Goal: Transaction & Acquisition: Purchase product/service

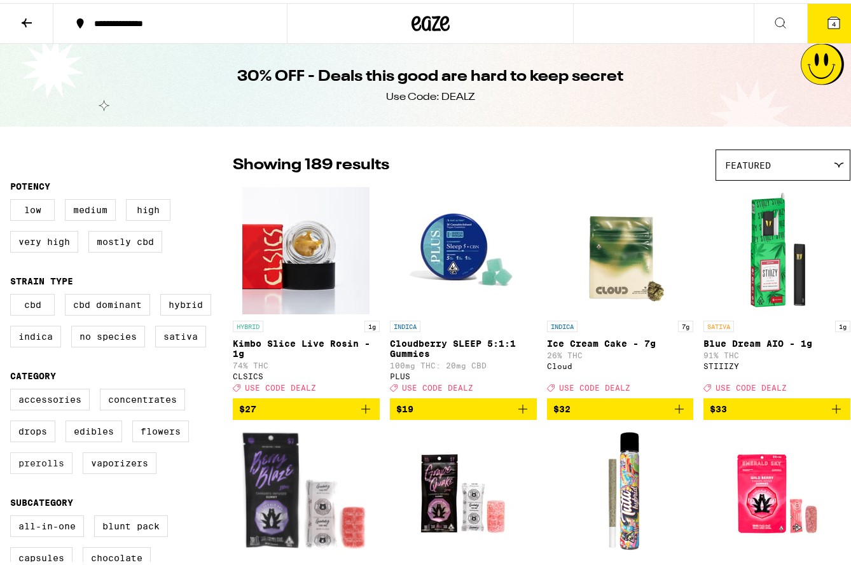
click at [49, 470] on label "Prerolls" at bounding box center [41, 460] width 62 height 22
click at [13, 388] on input "Prerolls" at bounding box center [13, 387] width 1 height 1
checkbox input "true"
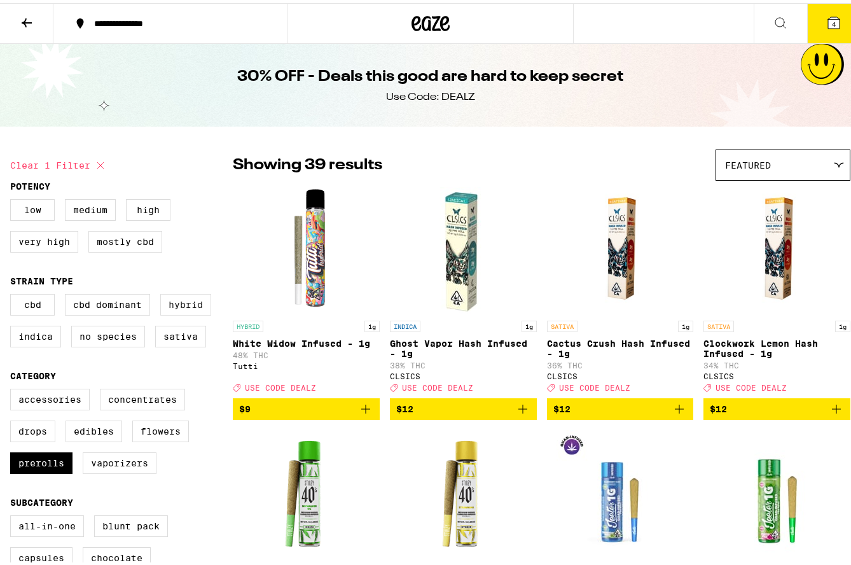
click at [178, 312] on label "Hybrid" at bounding box center [185, 302] width 51 height 22
click at [13, 293] on input "Hybrid" at bounding box center [13, 293] width 1 height 1
checkbox input "true"
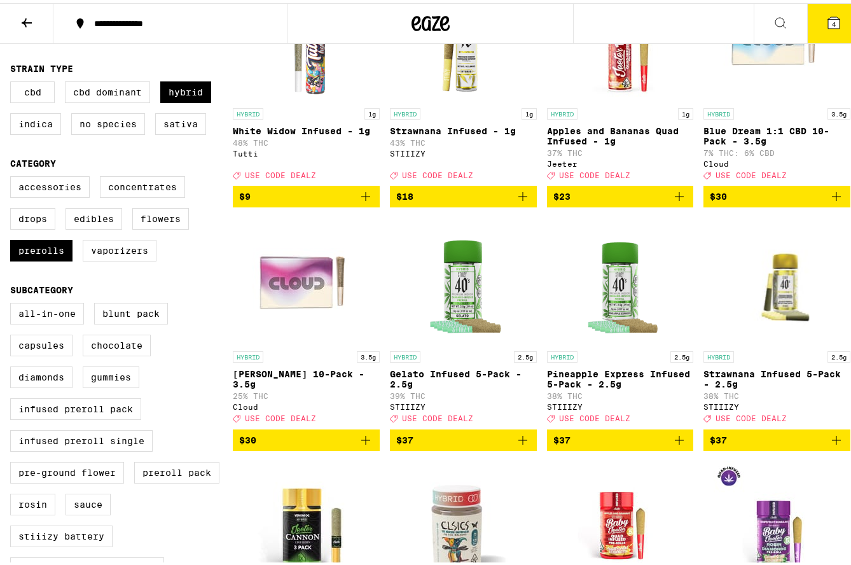
scroll to position [64, 0]
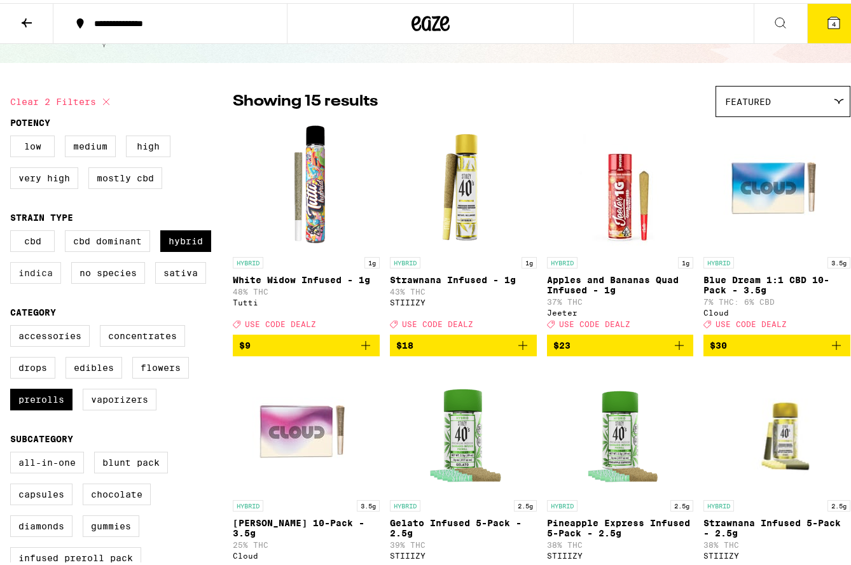
click at [31, 275] on label "Indica" at bounding box center [35, 270] width 51 height 22
click at [13, 230] on input "Indica" at bounding box center [13, 229] width 1 height 1
checkbox input "true"
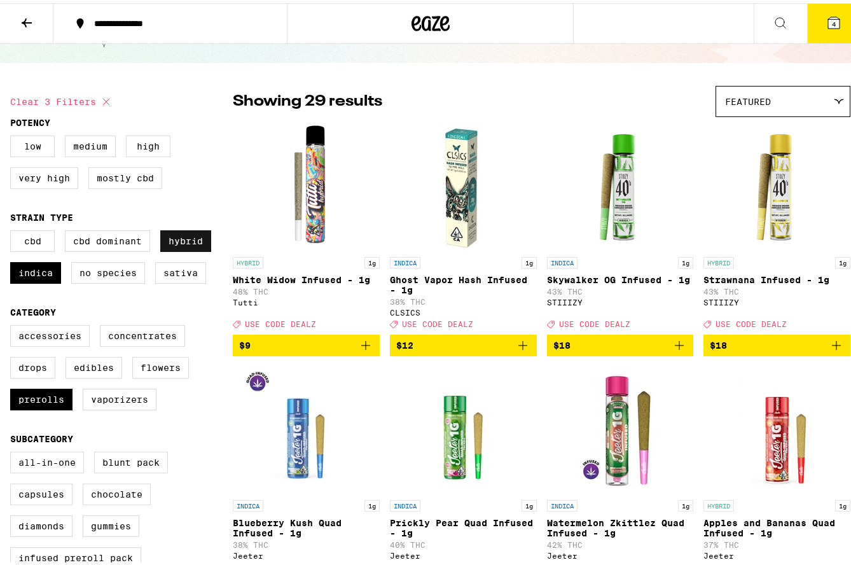
click at [170, 242] on label "Hybrid" at bounding box center [185, 238] width 51 height 22
click at [13, 230] on input "Hybrid" at bounding box center [13, 229] width 1 height 1
checkbox input "false"
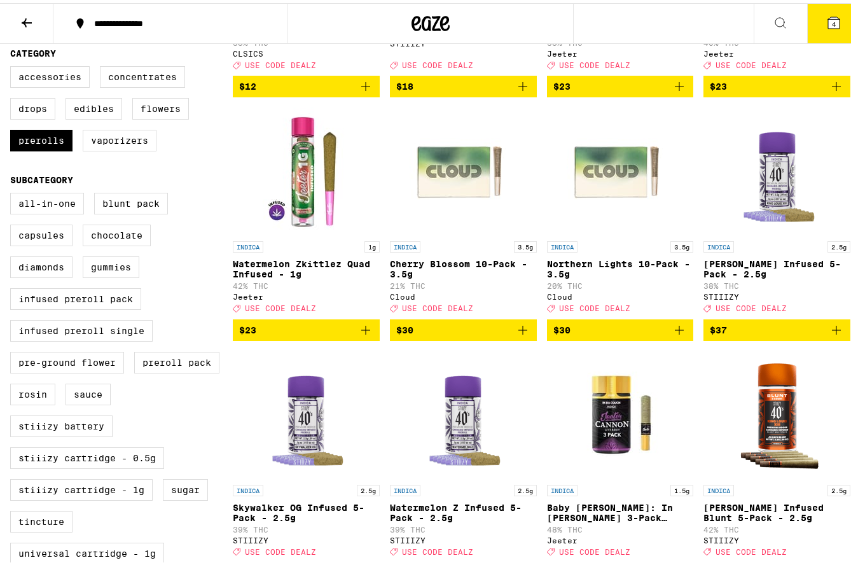
scroll to position [318, 0]
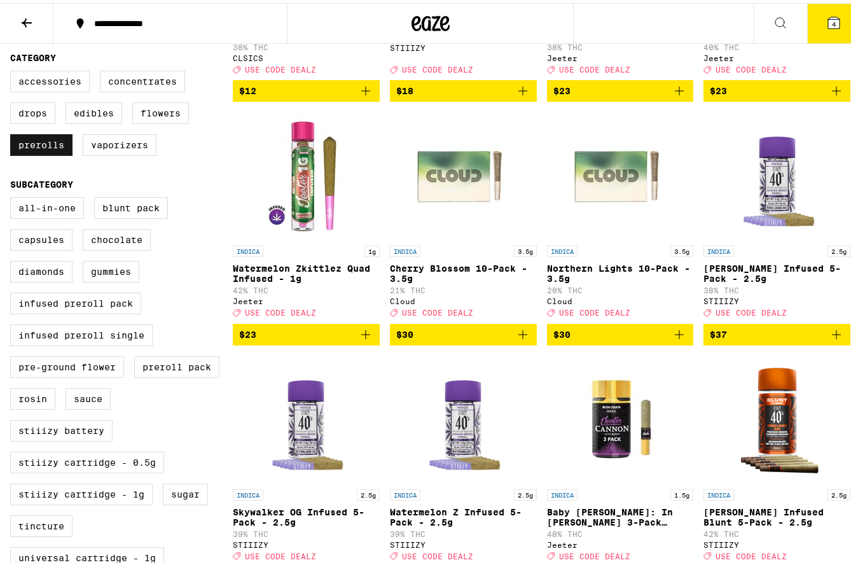
click at [57, 153] on label "Prerolls" at bounding box center [41, 142] width 62 height 22
click at [13, 70] on input "Prerolls" at bounding box center [13, 69] width 1 height 1
click at [57, 153] on label "Prerolls" at bounding box center [41, 142] width 62 height 22
click at [13, 70] on input "Prerolls" at bounding box center [13, 69] width 1 height 1
click at [57, 153] on label "Prerolls" at bounding box center [41, 142] width 62 height 22
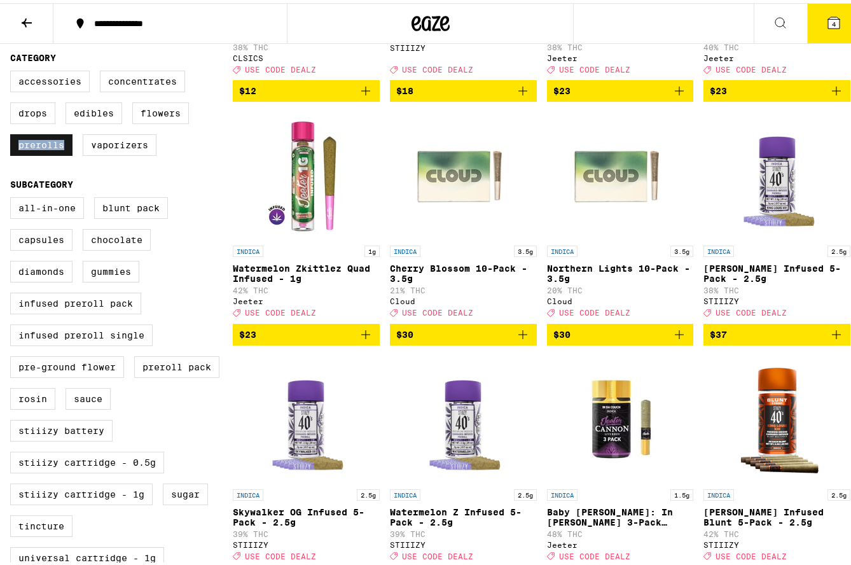
click at [13, 70] on input "Prerolls" at bounding box center [13, 69] width 1 height 1
checkbox input "false"
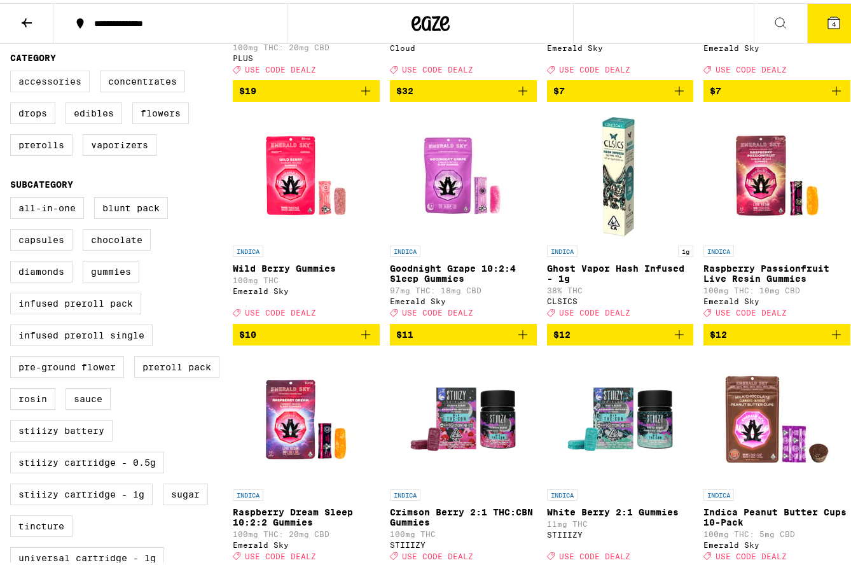
click at [40, 85] on label "Accessories" at bounding box center [50, 78] width 80 height 22
click at [13, 70] on input "Accessories" at bounding box center [13, 69] width 1 height 1
checkbox input "true"
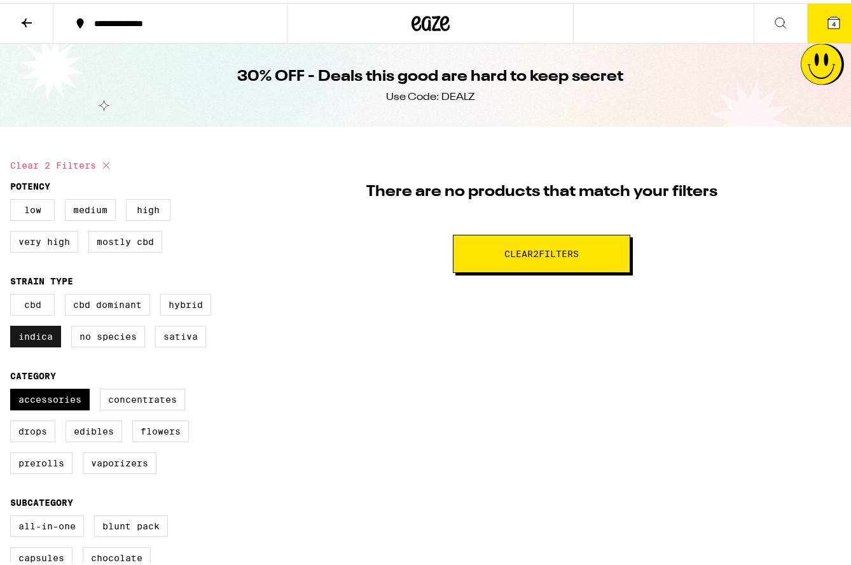
click at [44, 343] on label "Indica" at bounding box center [35, 334] width 51 height 22
click at [13, 293] on input "Indica" at bounding box center [13, 293] width 1 height 1
checkbox input "false"
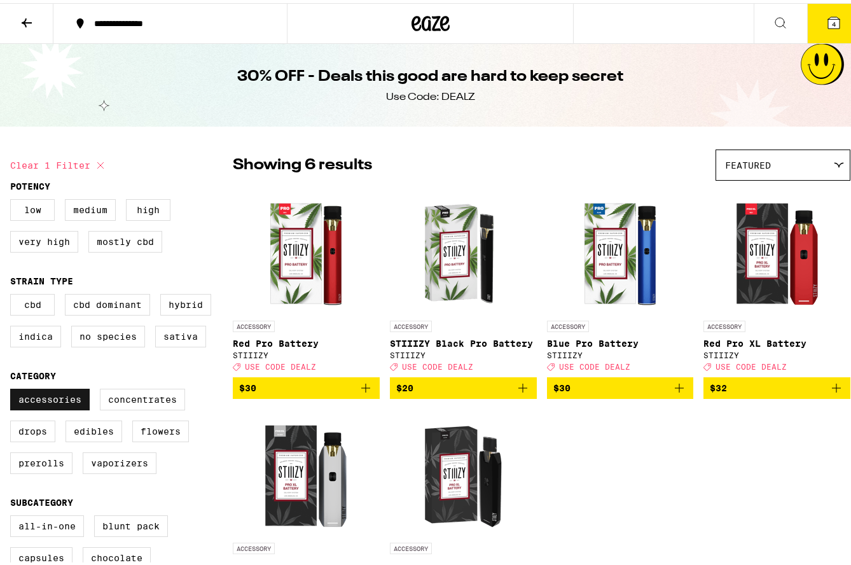
click at [48, 405] on label "Accessories" at bounding box center [50, 396] width 80 height 22
click at [13, 388] on input "Accessories" at bounding box center [13, 387] width 1 height 1
checkbox input "false"
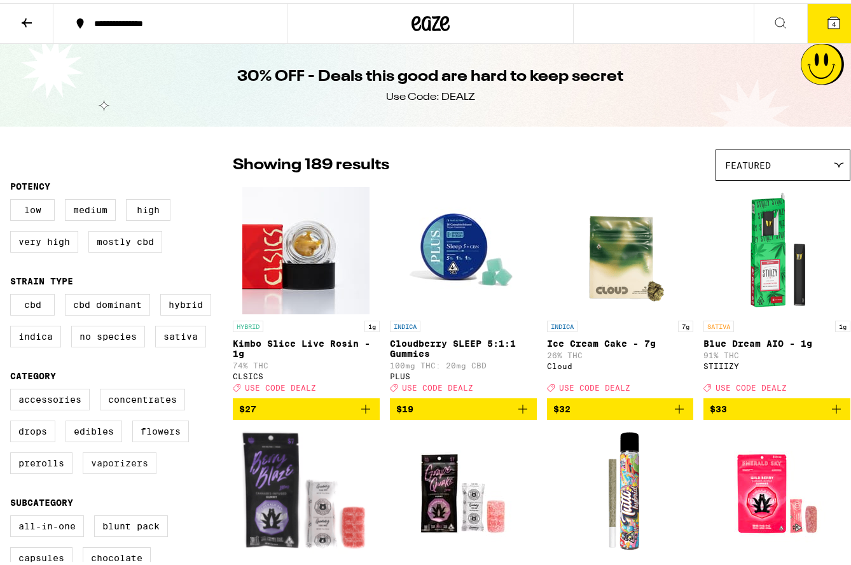
click at [128, 471] on label "Vaporizers" at bounding box center [120, 460] width 74 height 22
click at [13, 388] on input "Vaporizers" at bounding box center [13, 387] width 1 height 1
checkbox input "true"
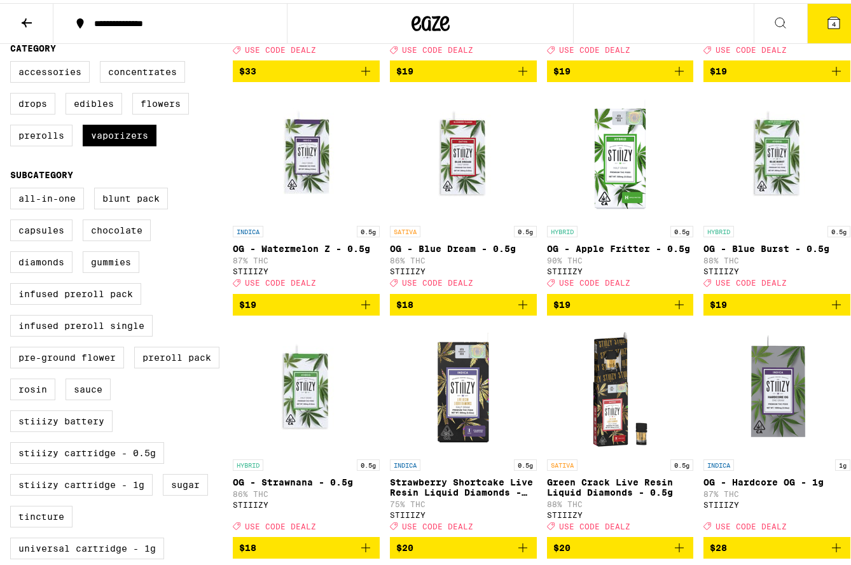
scroll to position [382, 0]
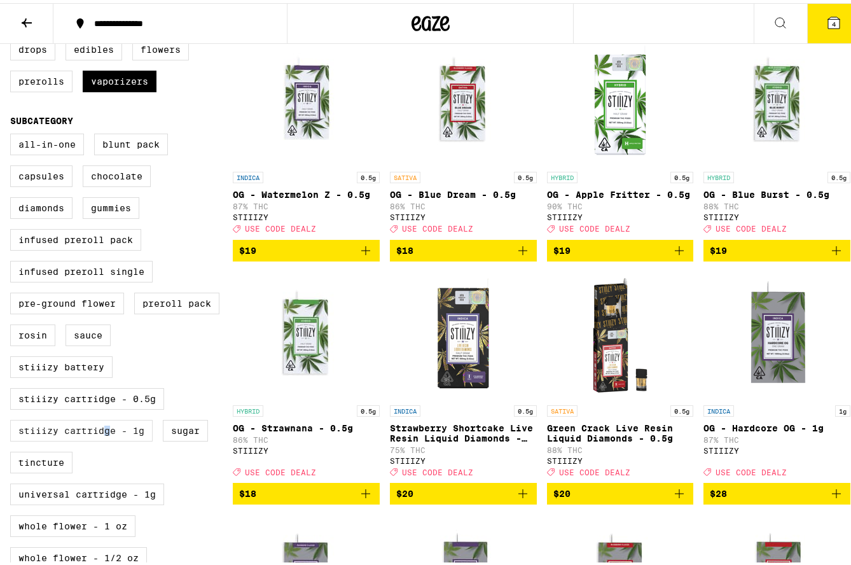
click at [109, 438] on label "STIIIZY Cartridge - 1g" at bounding box center [81, 428] width 142 height 22
click at [13, 133] on input "STIIIZY Cartridge - 1g" at bounding box center [13, 132] width 1 height 1
checkbox input "true"
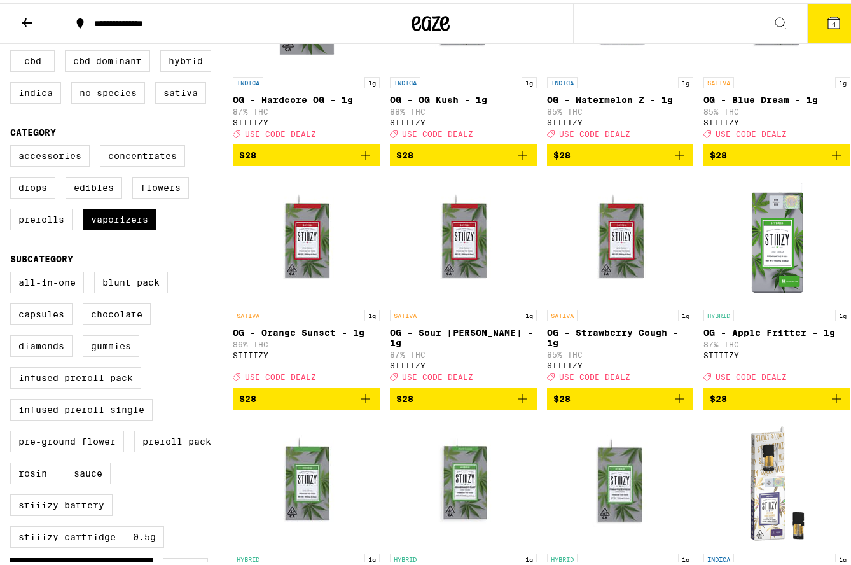
scroll to position [64, 0]
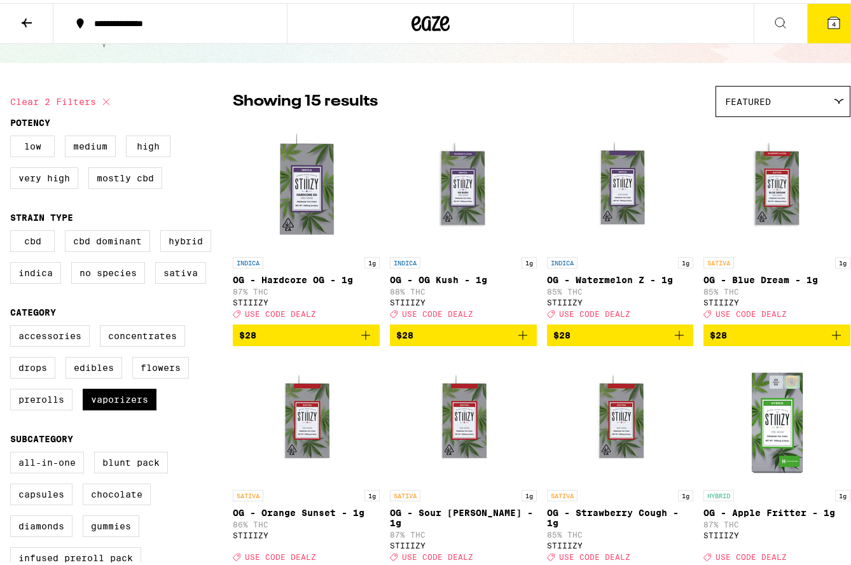
click at [516, 340] on icon "Add to bag" at bounding box center [522, 331] width 15 height 15
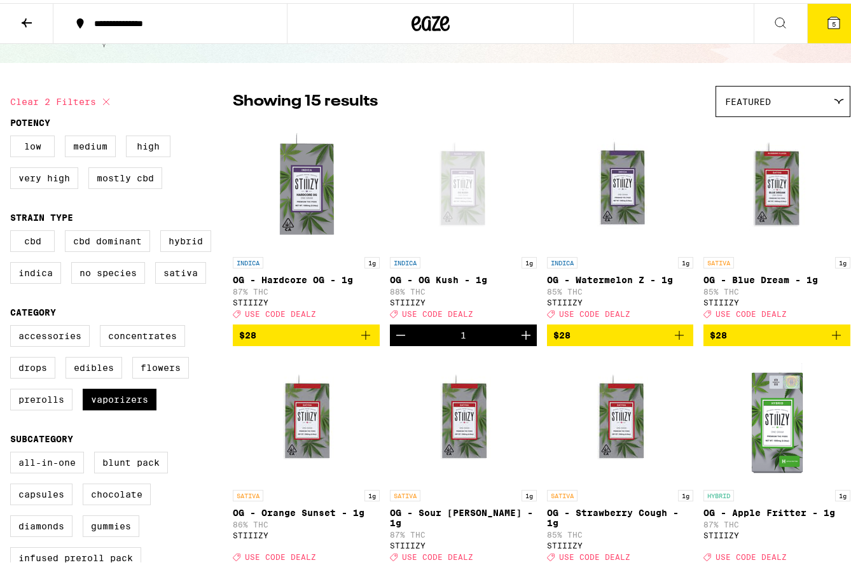
click at [522, 340] on icon "Increment" at bounding box center [525, 331] width 15 height 15
click at [60, 337] on label "Accessories" at bounding box center [50, 333] width 80 height 22
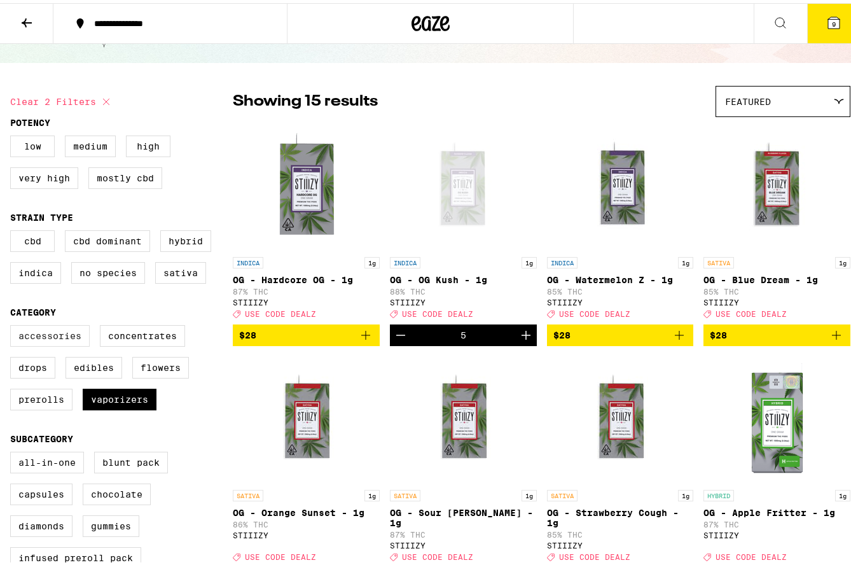
click at [13, 324] on input "Accessories" at bounding box center [13, 324] width 1 height 1
checkbox input "true"
click at [111, 407] on label "Vaporizers" at bounding box center [120, 396] width 74 height 22
click at [13, 324] on input "Vaporizers" at bounding box center [13, 324] width 1 height 1
checkbox input "false"
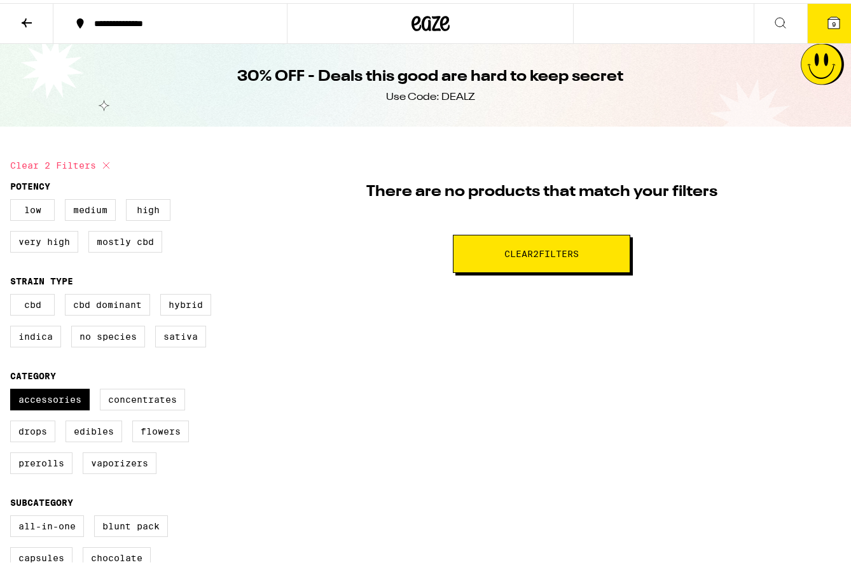
click at [106, 161] on icon at bounding box center [106, 162] width 6 height 6
checkbox input "false"
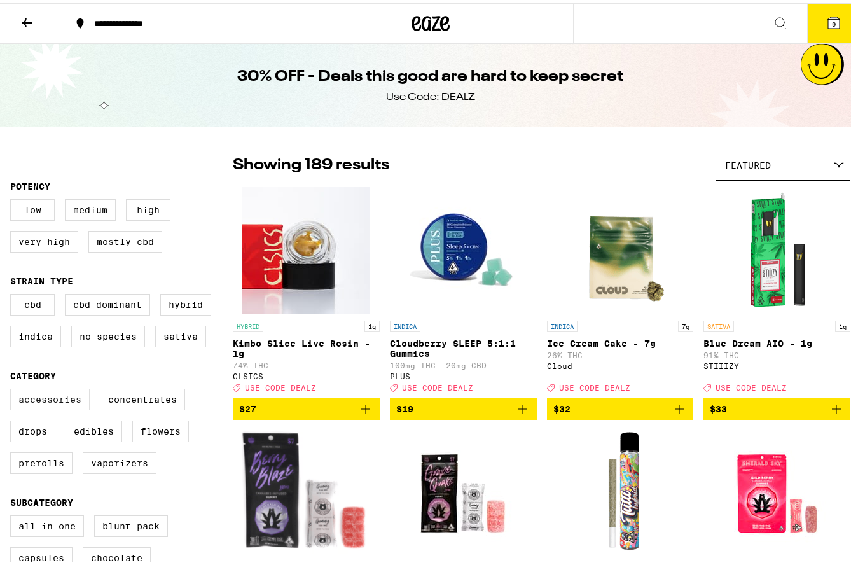
click at [52, 405] on label "Accessories" at bounding box center [50, 396] width 80 height 22
click at [13, 388] on input "Accessories" at bounding box center [13, 387] width 1 height 1
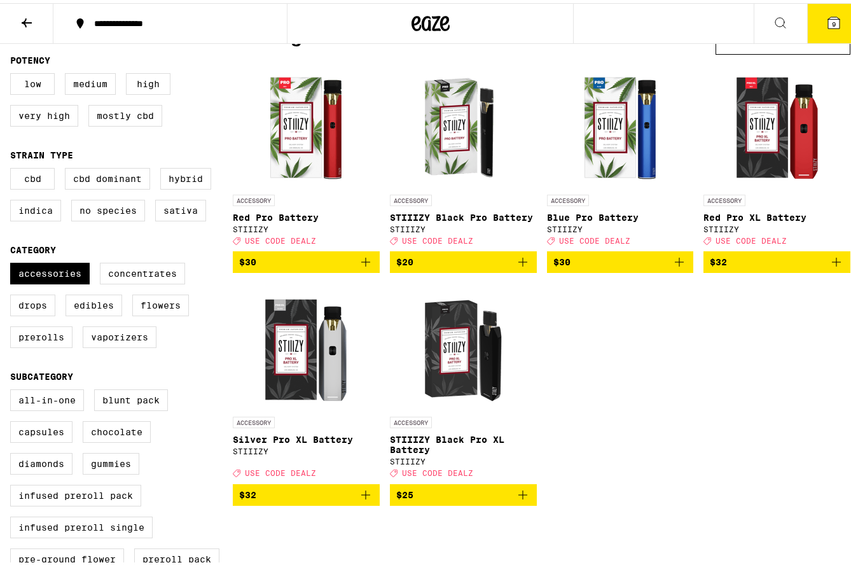
scroll to position [127, 0]
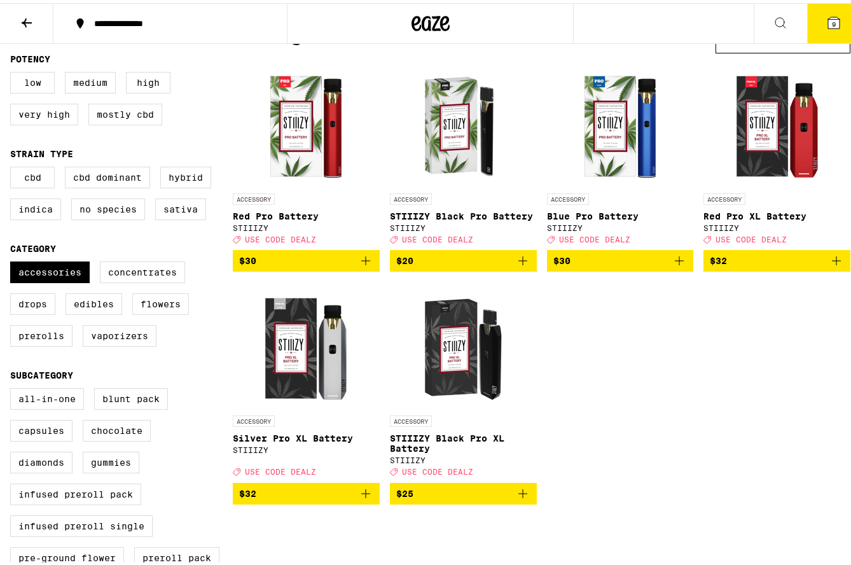
click at [441, 371] on img "Open page for STIIIZY Black Pro XL Battery from STIIIZY" at bounding box center [462, 342] width 127 height 127
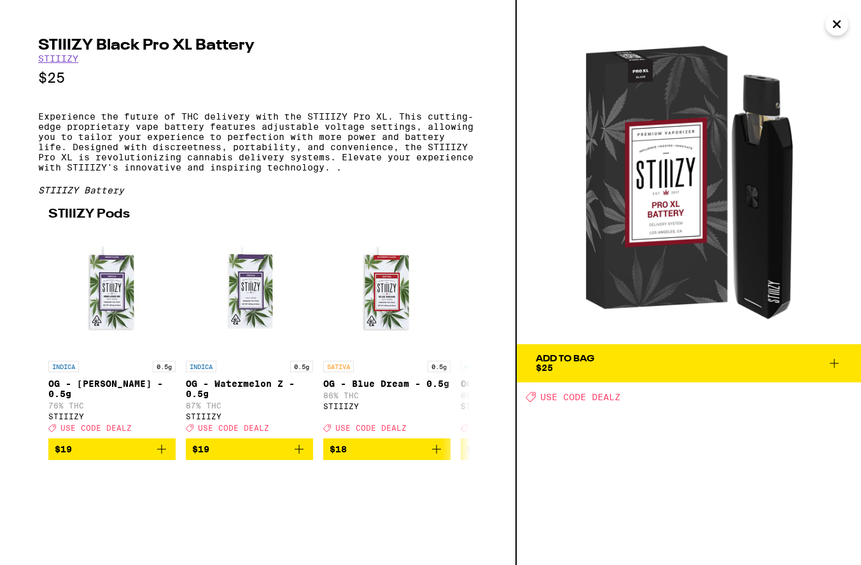
click at [800, 366] on span "Add To Bag $25" at bounding box center [689, 363] width 306 height 18
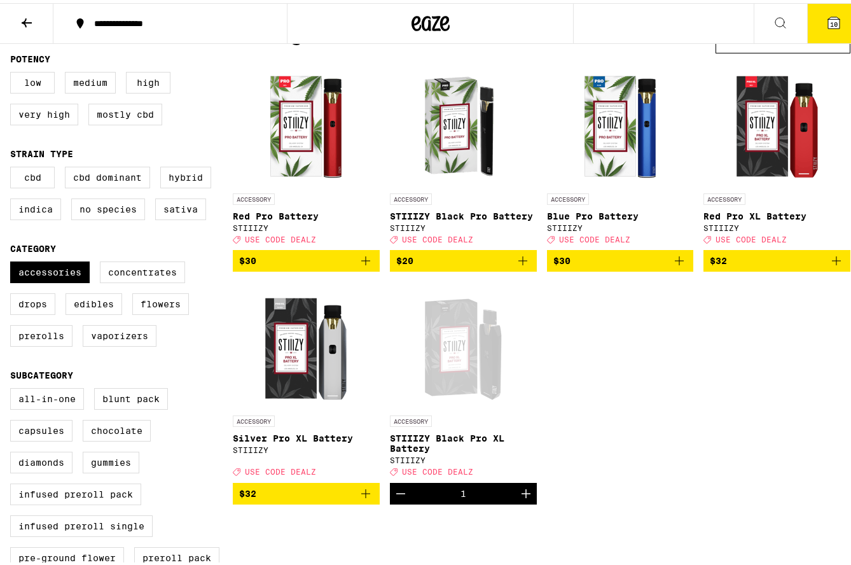
click at [520, 498] on icon "Increment" at bounding box center [525, 490] width 15 height 15
click at [53, 272] on label "Accessories" at bounding box center [50, 269] width 80 height 22
click at [13, 261] on input "Accessories" at bounding box center [13, 260] width 1 height 1
checkbox input "false"
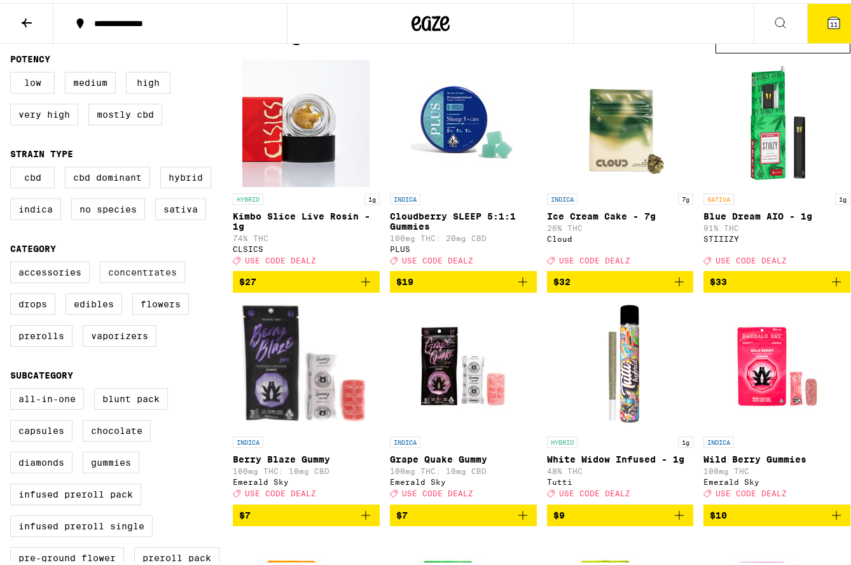
click at [180, 280] on label "Concentrates" at bounding box center [142, 269] width 85 height 22
click at [13, 261] on input "Concentrates" at bounding box center [13, 260] width 1 height 1
checkbox input "true"
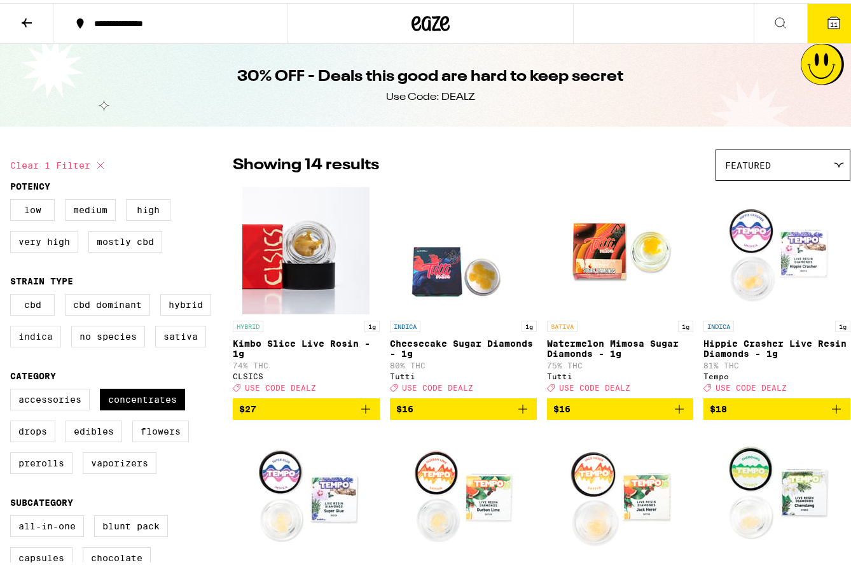
click at [22, 343] on label "Indica" at bounding box center [35, 334] width 51 height 22
click at [13, 293] on input "Indica" at bounding box center [13, 293] width 1 height 1
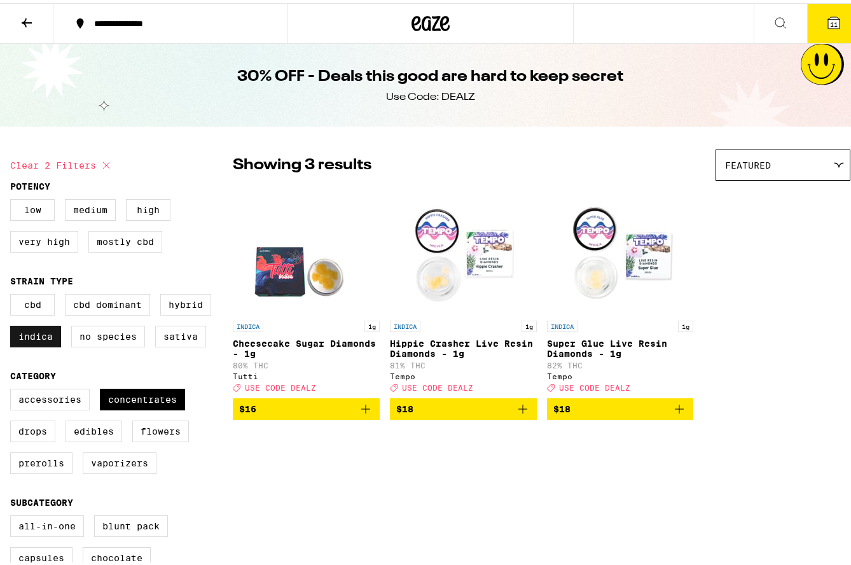
click at [23, 343] on label "Indica" at bounding box center [35, 334] width 51 height 22
click at [13, 293] on input "Indica" at bounding box center [13, 293] width 1 height 1
checkbox input "false"
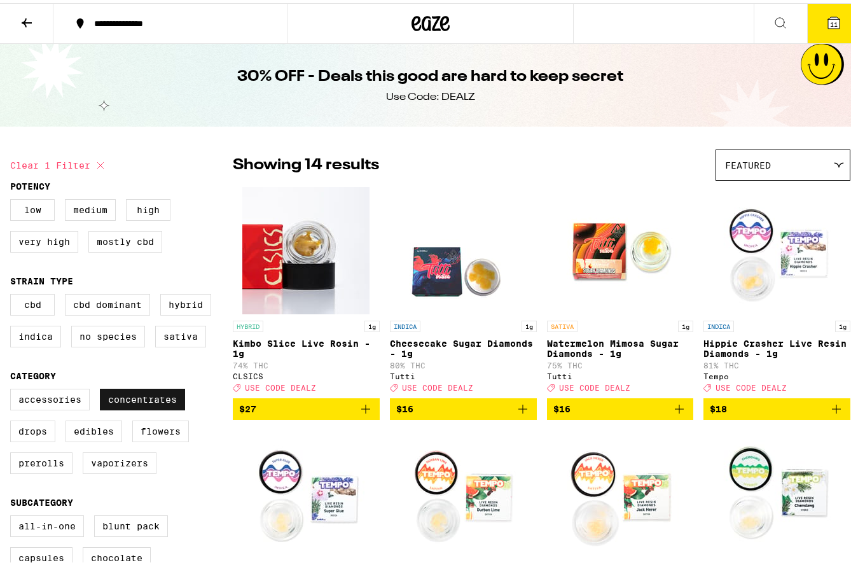
click at [132, 396] on label "Concentrates" at bounding box center [142, 396] width 85 height 22
click at [13, 388] on input "Concentrates" at bounding box center [13, 387] width 1 height 1
checkbox input "false"
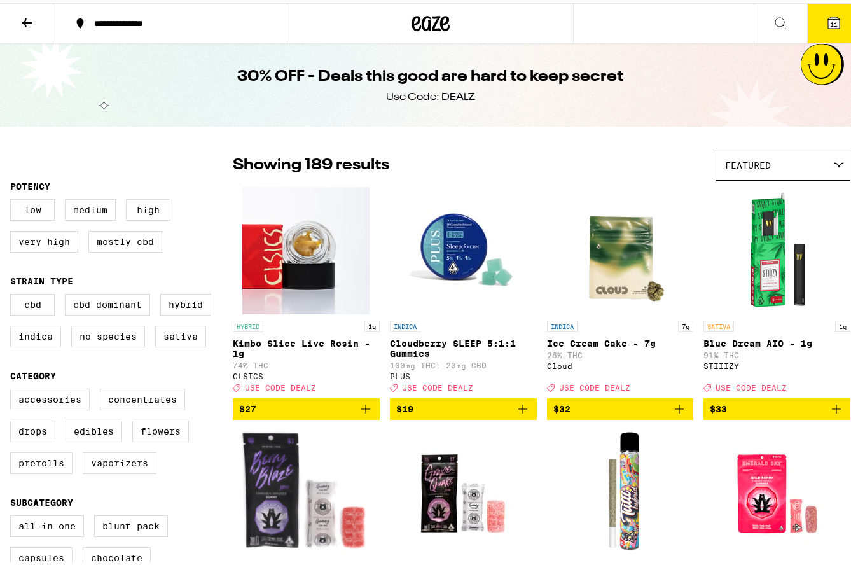
click at [826, 26] on icon at bounding box center [833, 19] width 15 height 15
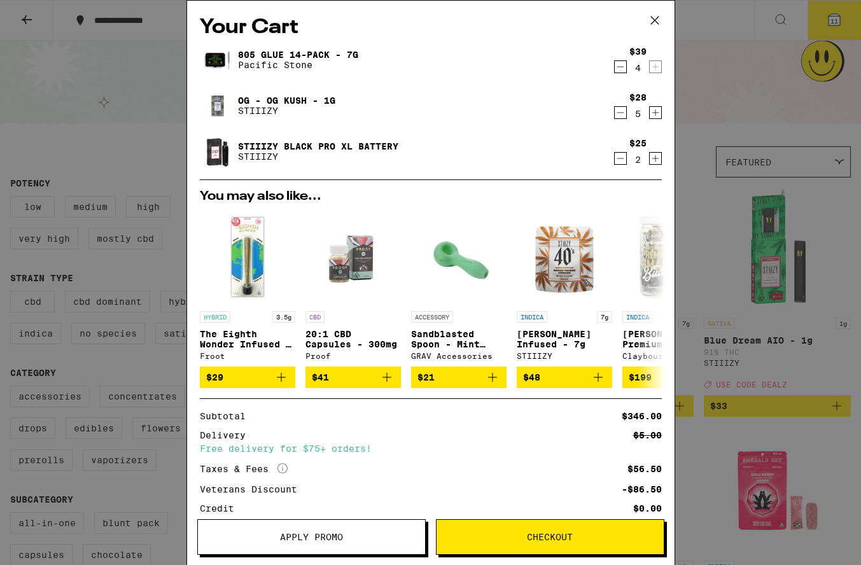
click at [614, 71] on icon "Decrement" at bounding box center [619, 66] width 11 height 15
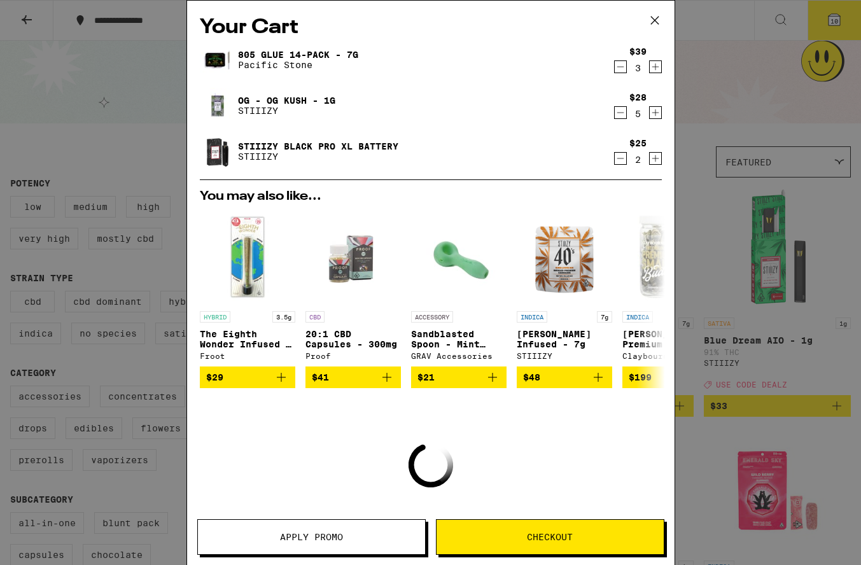
click at [614, 71] on icon "Decrement" at bounding box center [619, 66] width 11 height 15
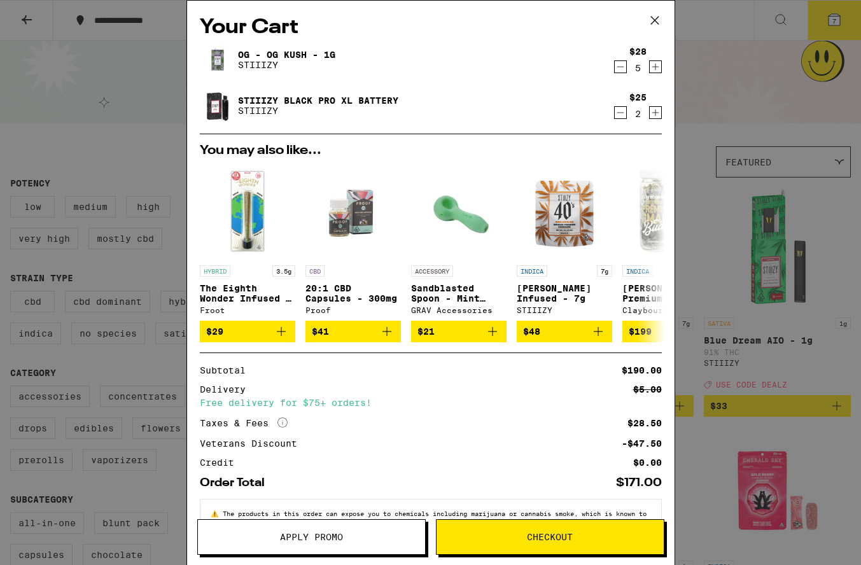
click at [649, 70] on icon "Increment" at bounding box center [654, 66] width 11 height 15
click at [297, 537] on span "Apply Promo" at bounding box center [311, 536] width 63 height 9
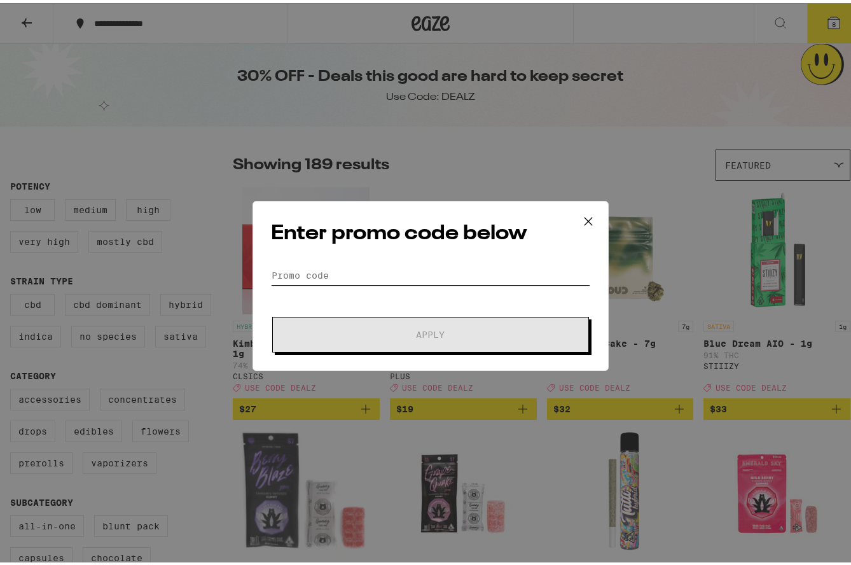
click at [298, 270] on input "Promo Code" at bounding box center [430, 272] width 319 height 19
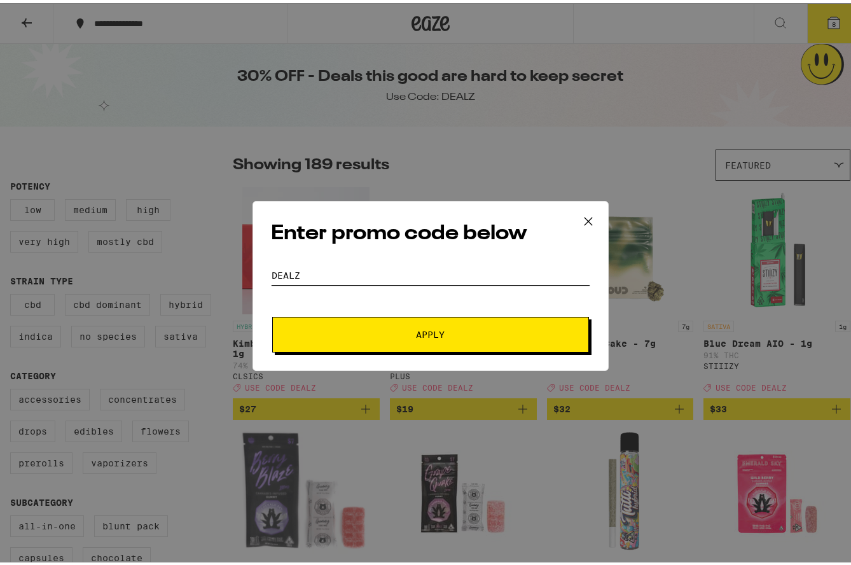
type input "dealz"
click at [344, 341] on button "Apply" at bounding box center [430, 332] width 317 height 36
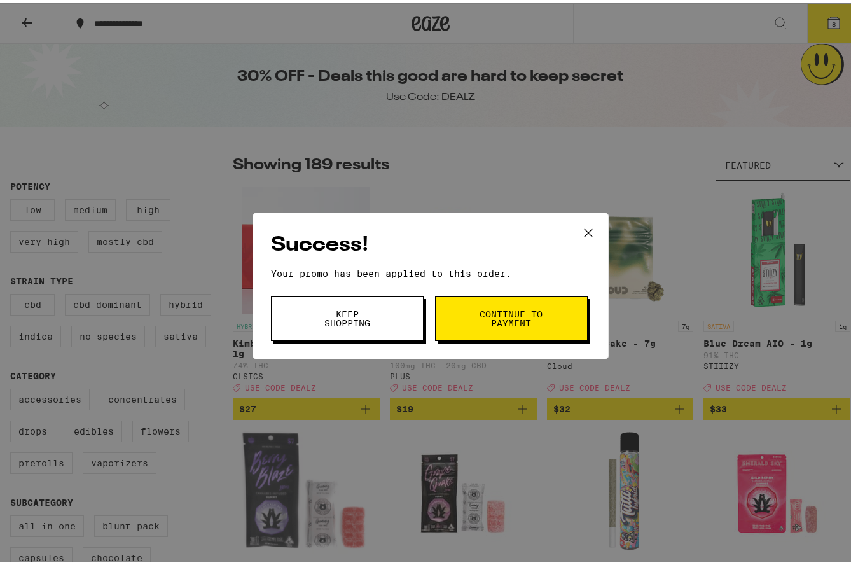
click at [510, 324] on span "Continue to payment" at bounding box center [511, 316] width 65 height 18
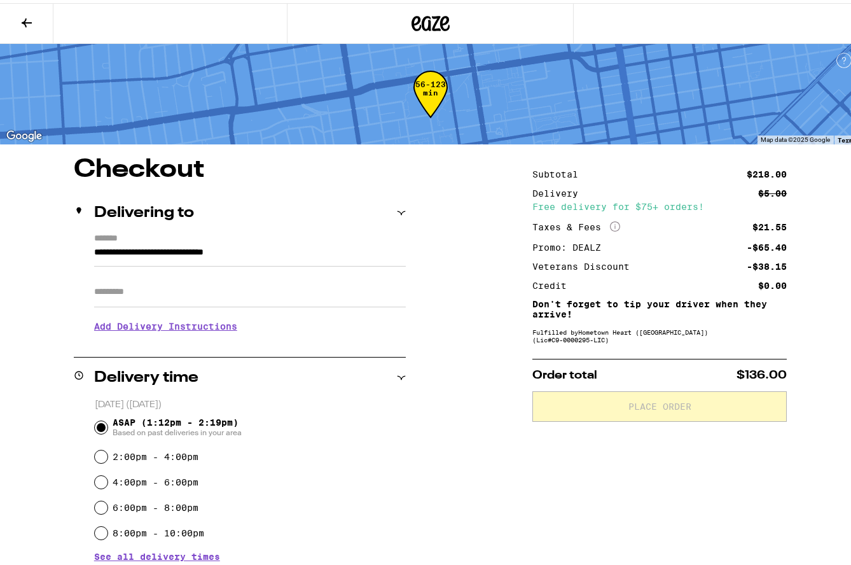
click at [106, 278] on input "Apt/Suite" at bounding box center [250, 289] width 312 height 31
type input "******"
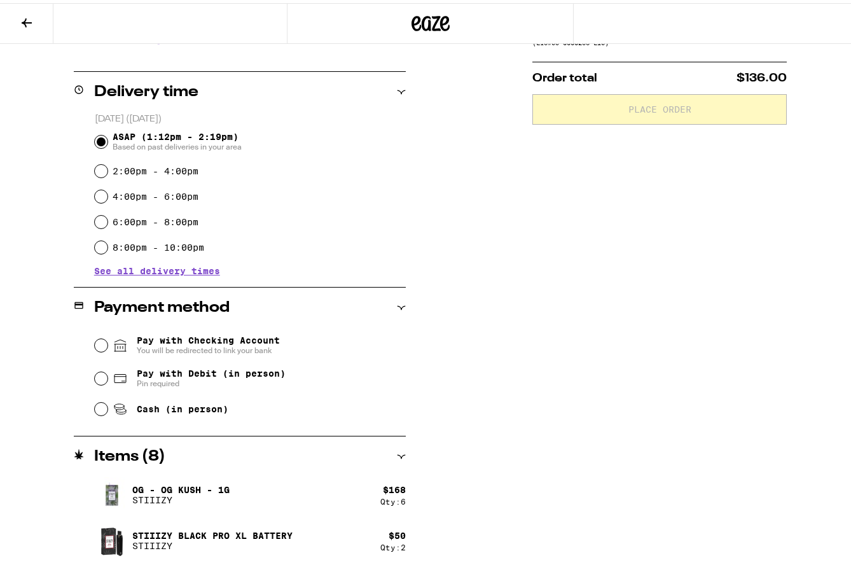
scroll to position [298, 0]
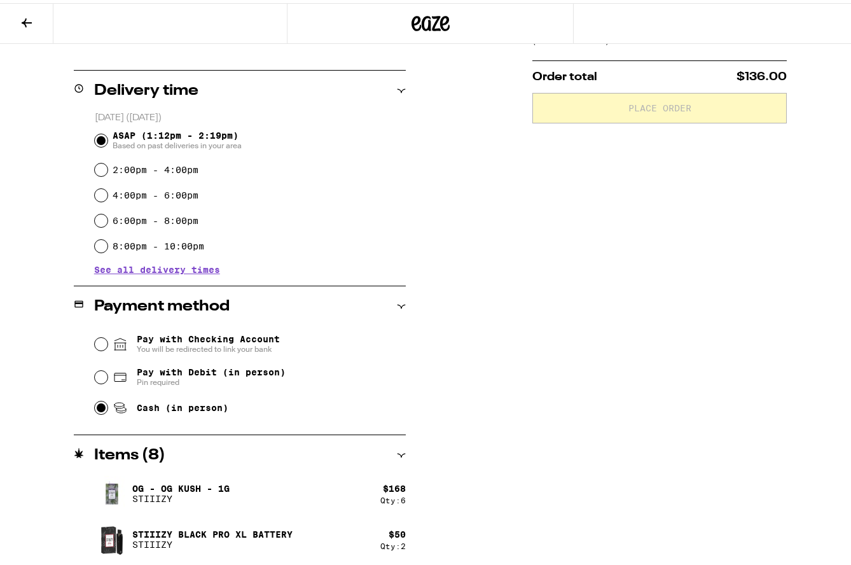
click at [101, 404] on input "Cash (in person)" at bounding box center [101, 404] width 13 height 13
radio input "true"
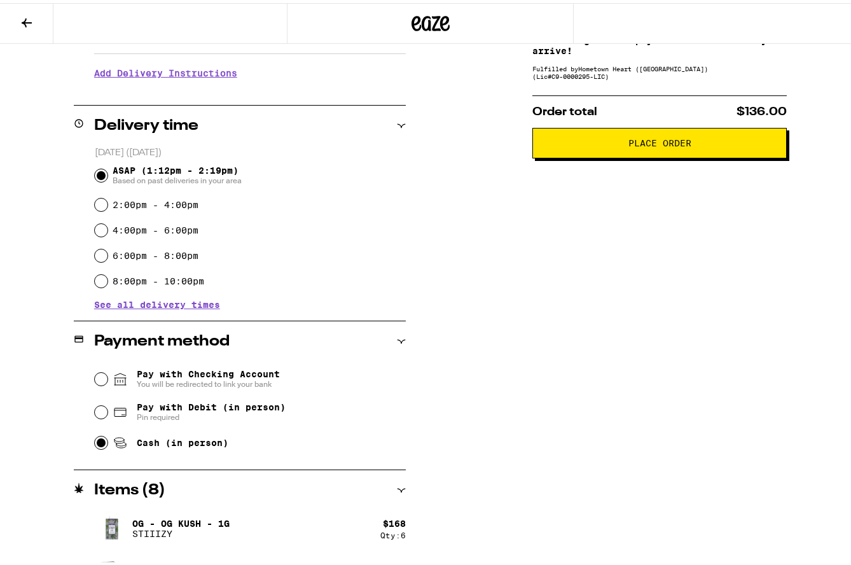
scroll to position [235, 0]
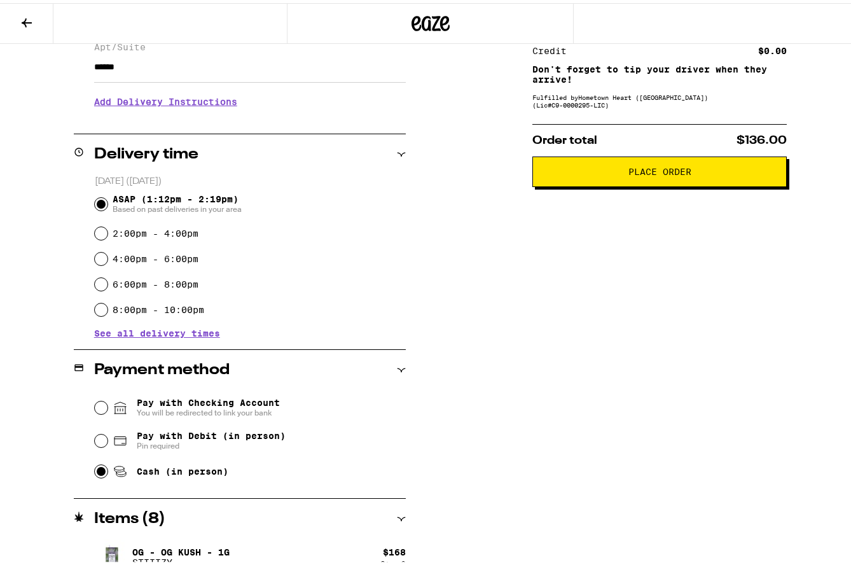
click at [154, 103] on h3 "Add Delivery Instructions" at bounding box center [250, 98] width 312 height 29
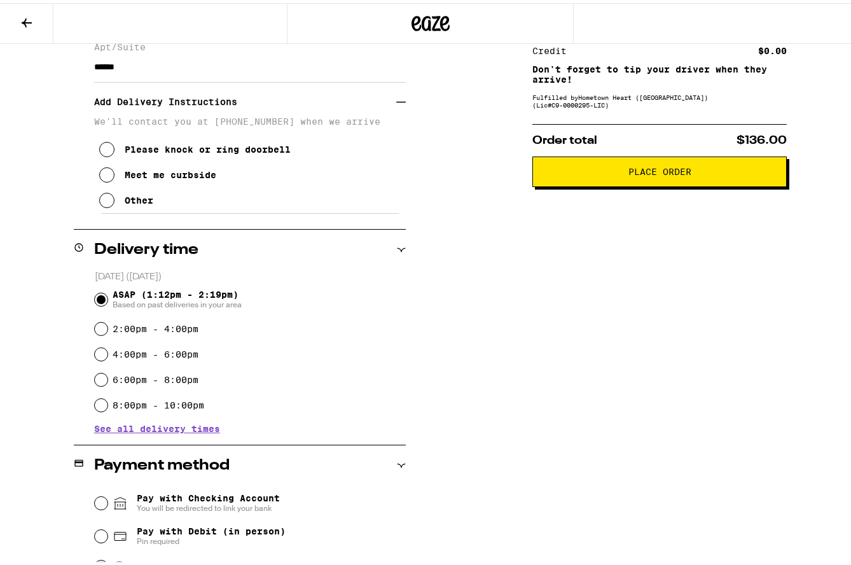
click at [132, 174] on div "Meet me curbside" at bounding box center [171, 172] width 92 height 10
click at [592, 177] on button "Place Order" at bounding box center [659, 168] width 254 height 31
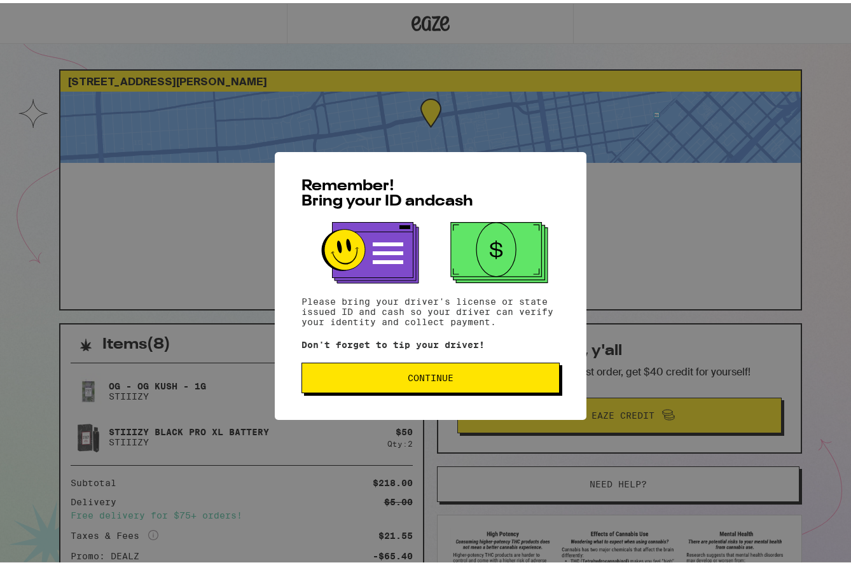
click at [427, 378] on span "Continue" at bounding box center [431, 374] width 46 height 9
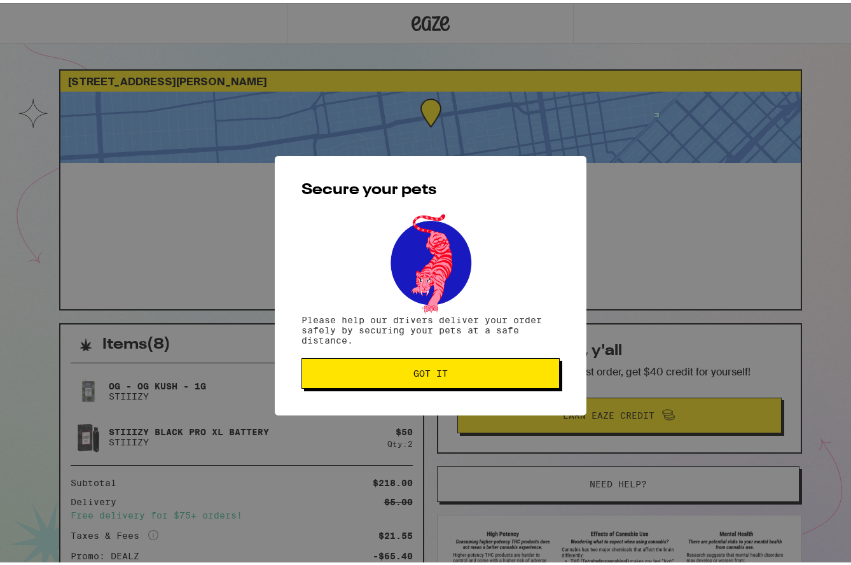
click at [428, 378] on button "Got it" at bounding box center [431, 370] width 258 height 31
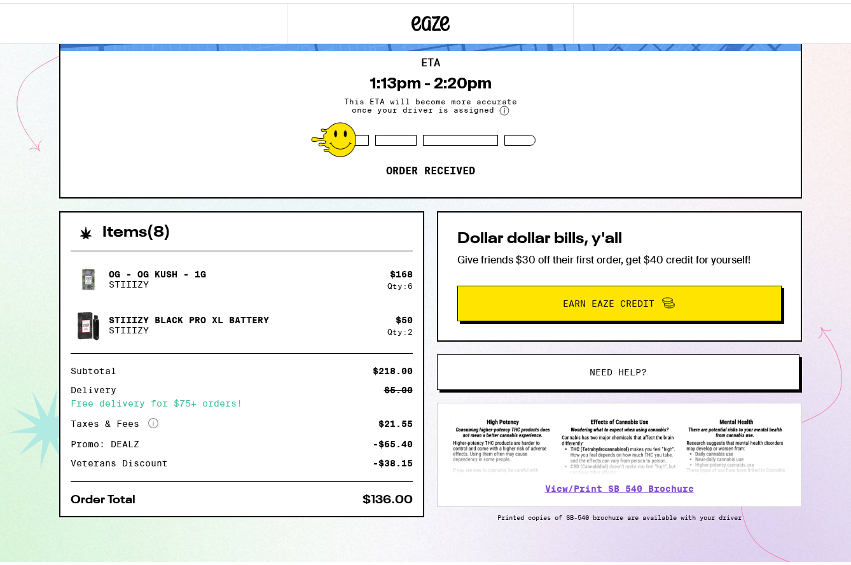
scroll to position [111, 0]
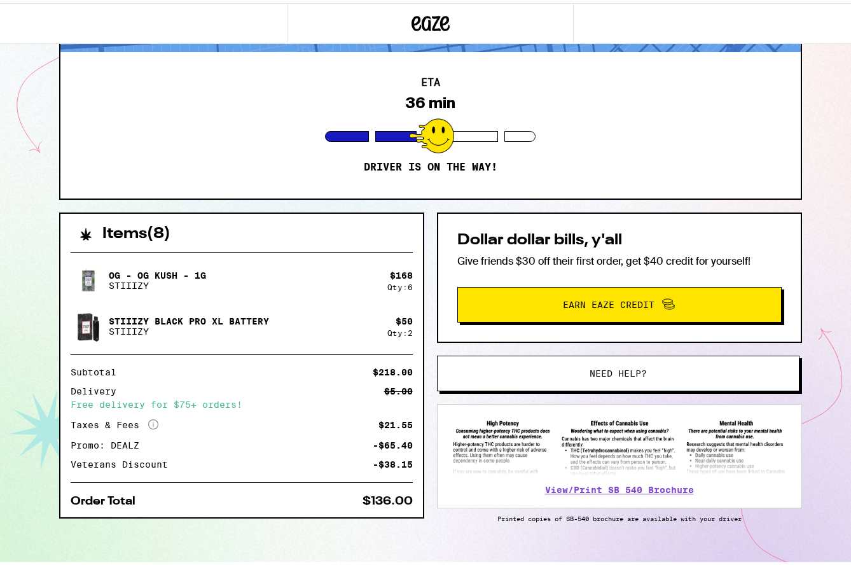
click at [216, 91] on div "ETA 36 min Driver is on the way!" at bounding box center [430, 122] width 740 height 146
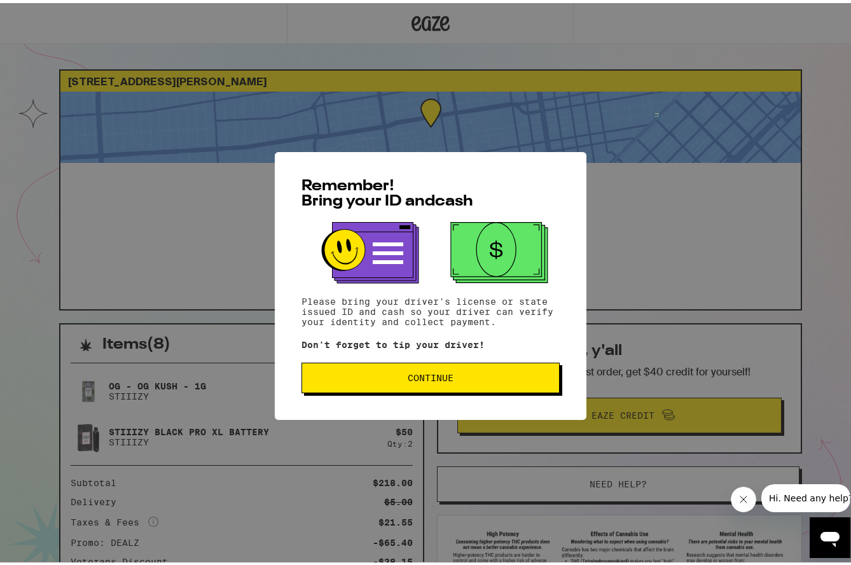
click at [461, 366] on button "Continue" at bounding box center [431, 374] width 258 height 31
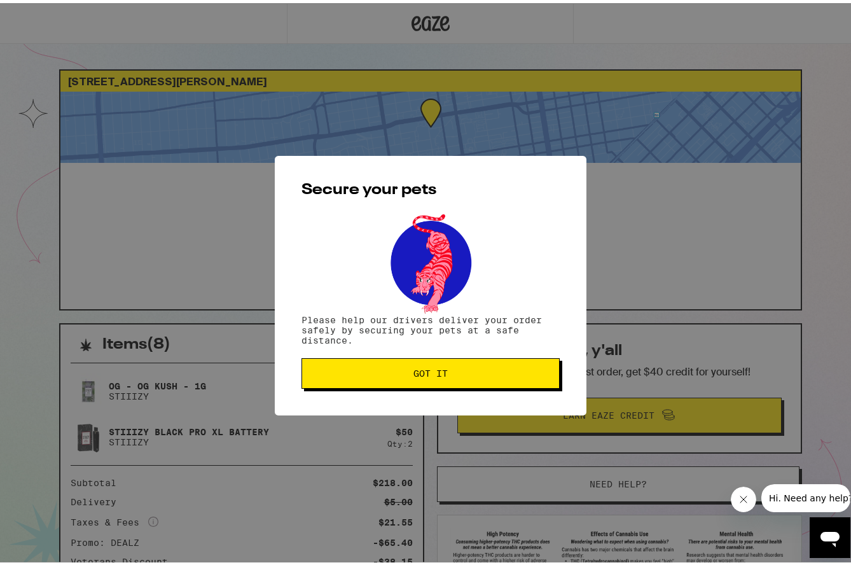
click at [460, 366] on button "Got it" at bounding box center [431, 370] width 258 height 31
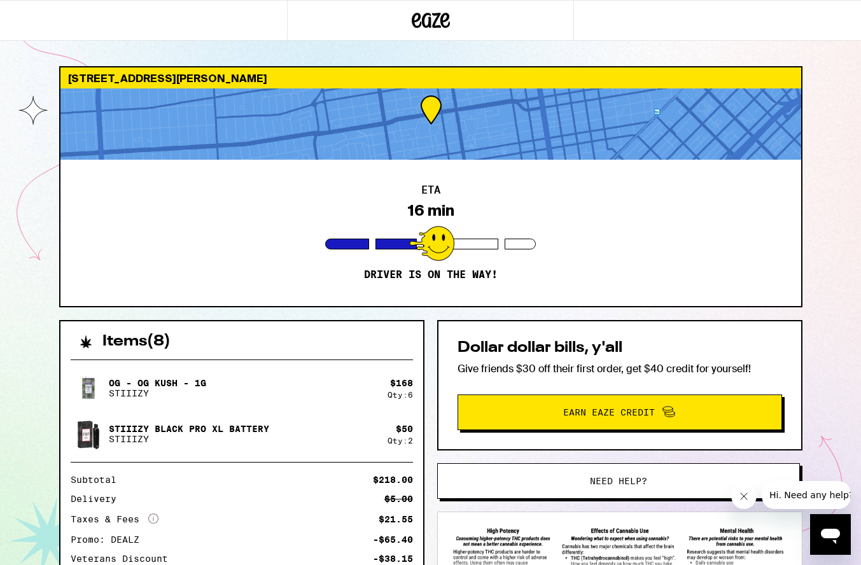
click at [159, 231] on div "ETA 16 min Driver is on the way!" at bounding box center [430, 233] width 740 height 146
